Goal: Task Accomplishment & Management: Manage account settings

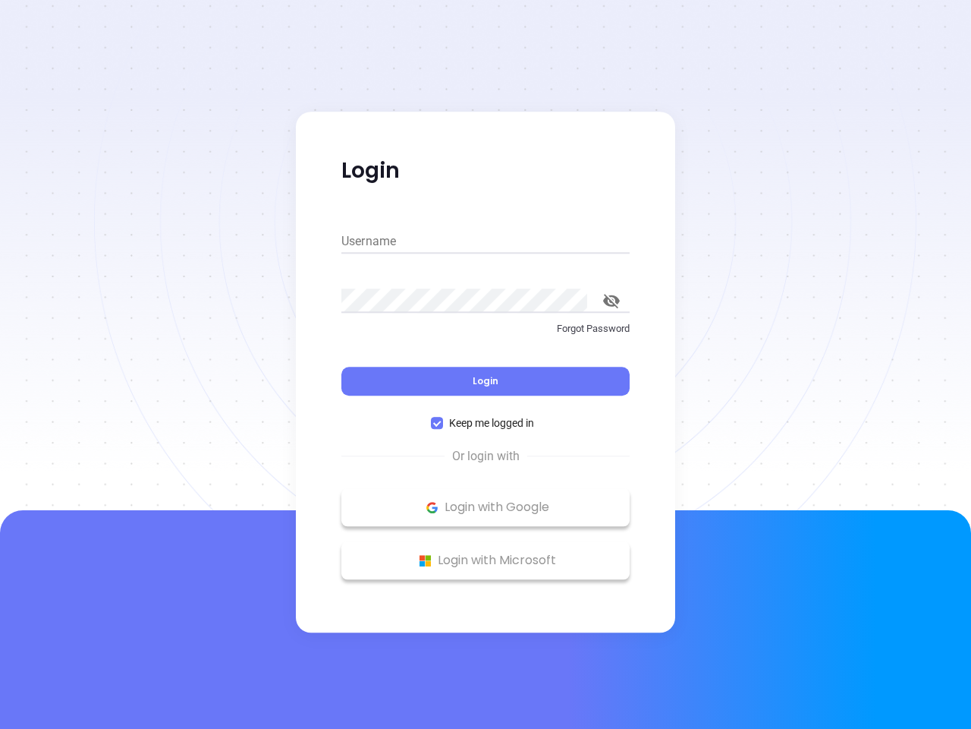
click at [486, 364] on div "Login" at bounding box center [486, 371] width 288 height 47
click at [486, 241] on input "Username" at bounding box center [486, 241] width 288 height 24
click at [612, 301] on icon "toggle password visibility" at bounding box center [611, 301] width 17 height 14
click at [486, 381] on span "Login" at bounding box center [486, 380] width 26 height 13
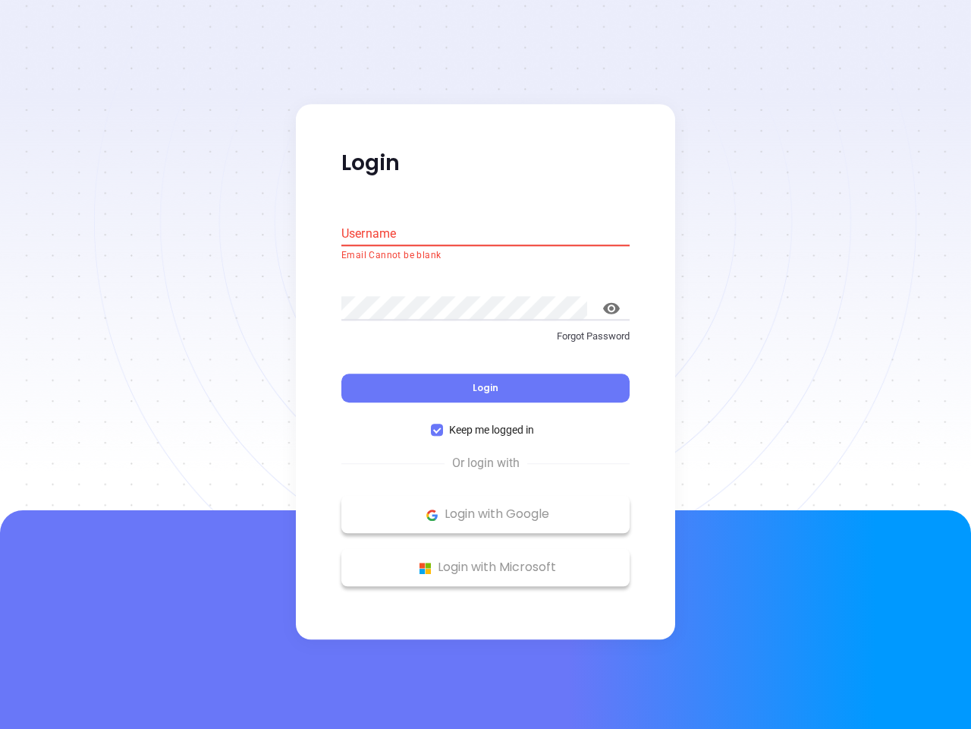
click at [486, 423] on span "Keep me logged in" at bounding box center [491, 430] width 97 height 17
click at [443, 424] on input "Keep me logged in" at bounding box center [437, 430] width 12 height 12
checkbox input "false"
click at [486, 507] on p "Login with Google" at bounding box center [485, 514] width 273 height 23
click at [486, 560] on p "Login with Microsoft" at bounding box center [485, 567] width 273 height 23
